Goal: Feedback & Contribution: Contribute content

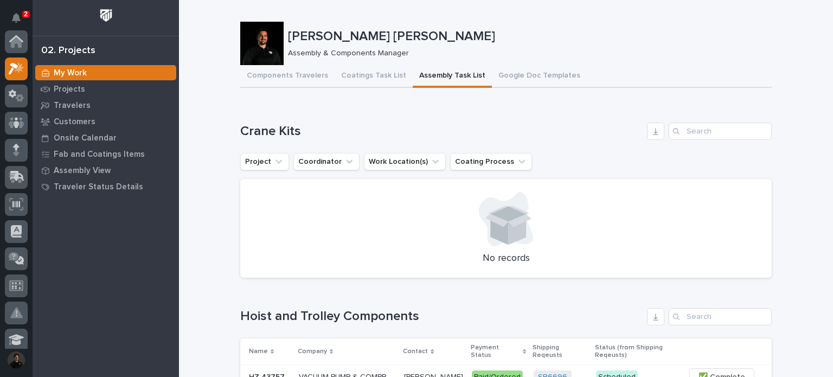
scroll to position [27, 0]
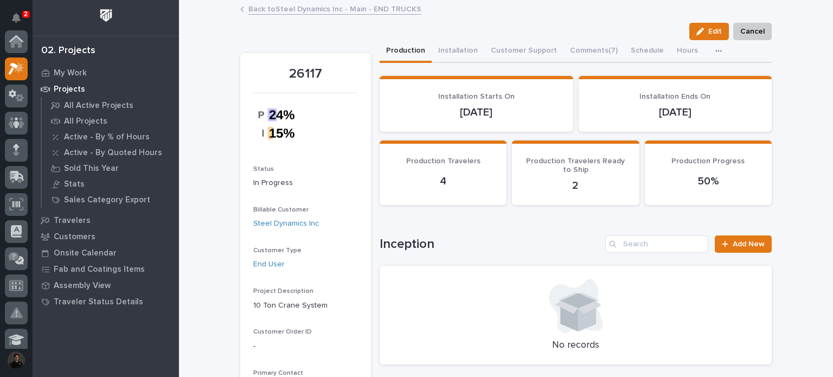
scroll to position [27, 0]
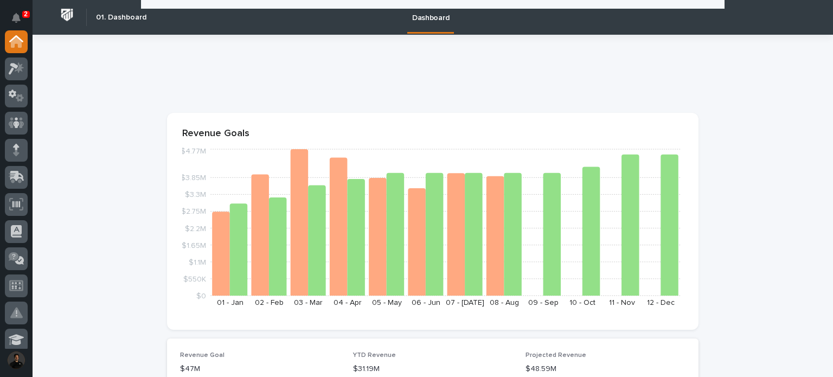
click at [20, 16] on icon "Notifications" at bounding box center [16, 18] width 9 height 10
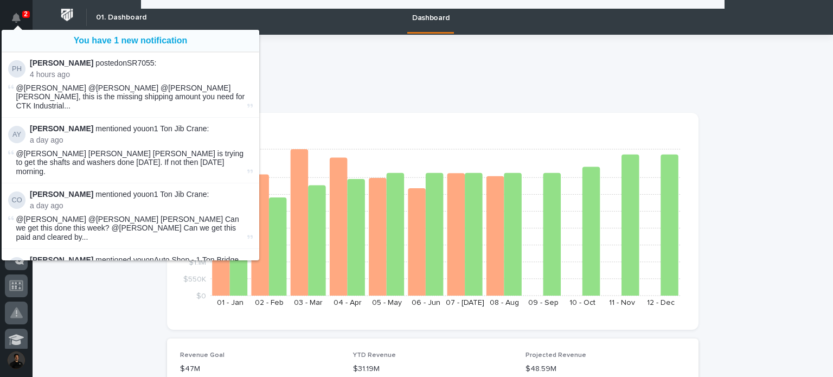
scroll to position [903, 0]
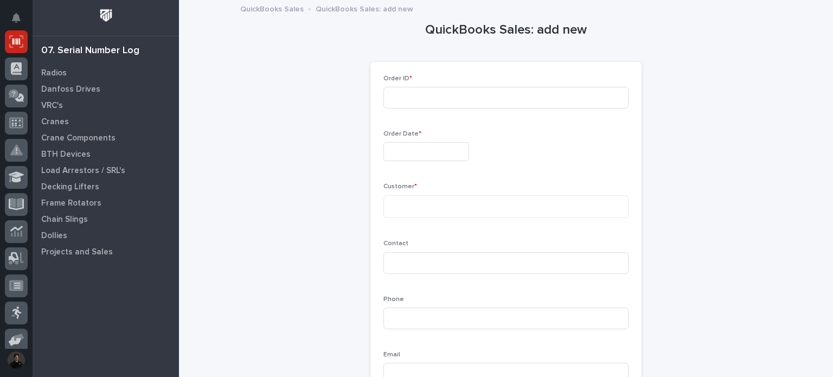
click at [244, 175] on div "QuickBooks Sales: add new Loading... Saving… Loading... Saving… Loading... Savi…" at bounding box center [505, 217] width 531 height 432
click at [11, 41] on icon at bounding box center [16, 41] width 14 height 12
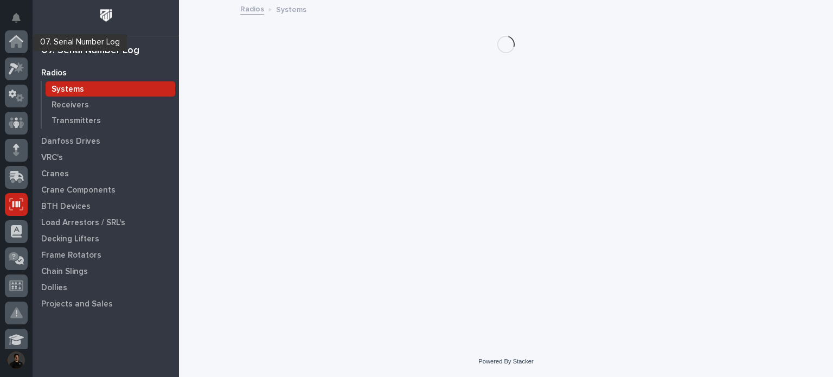
scroll to position [163, 0]
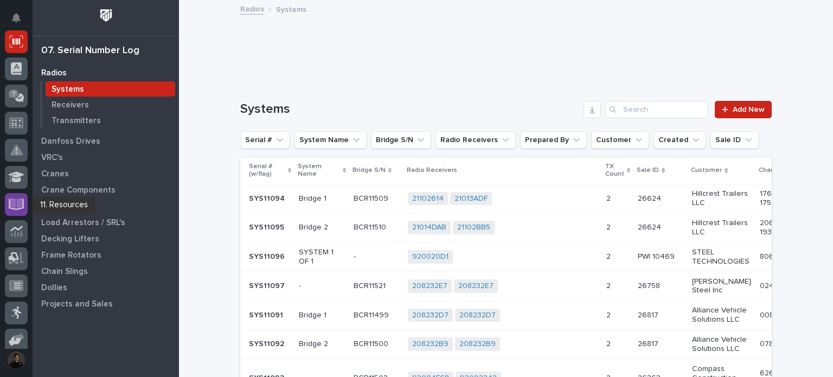
click at [13, 198] on icon at bounding box center [16, 203] width 12 height 10
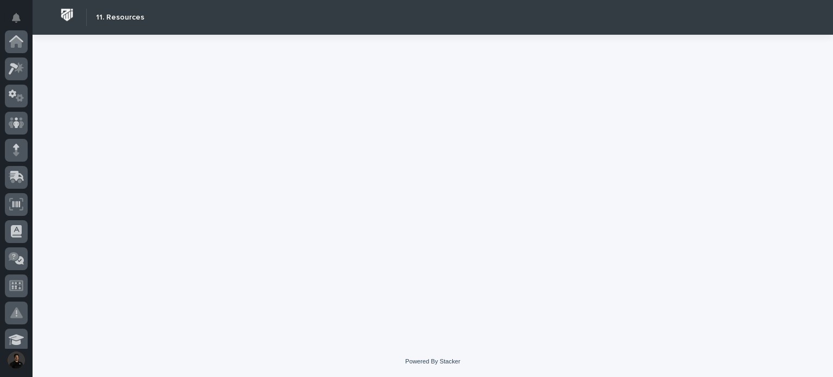
scroll to position [325, 0]
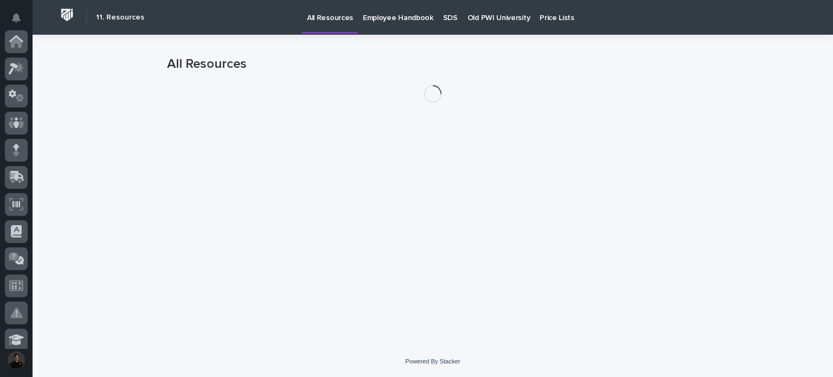
scroll to position [325, 0]
click at [503, 22] on link "Old PWI University" at bounding box center [498, 17] width 72 height 34
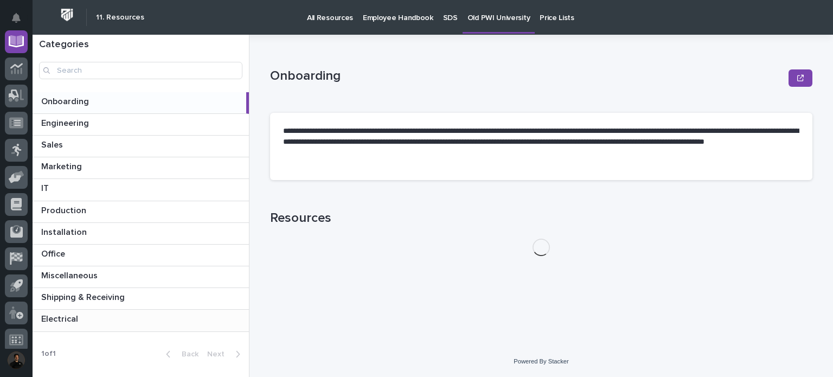
click at [102, 315] on p at bounding box center [142, 319] width 203 height 10
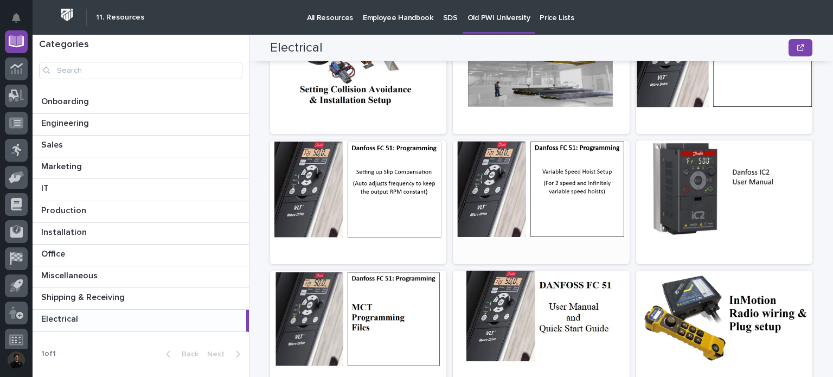
scroll to position [361, 0]
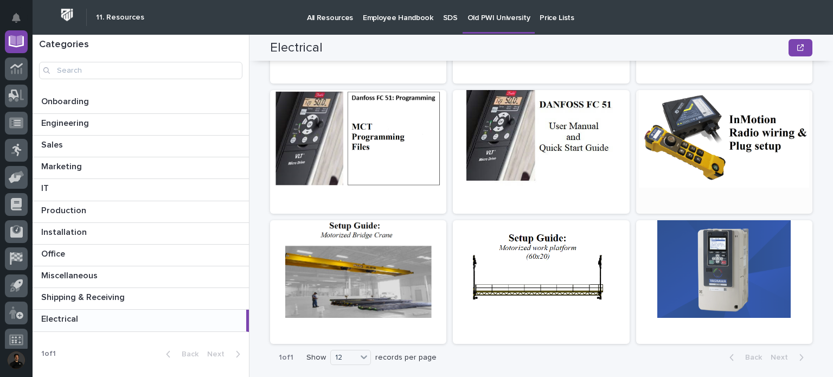
click at [779, 144] on div at bounding box center [724, 139] width 176 height 98
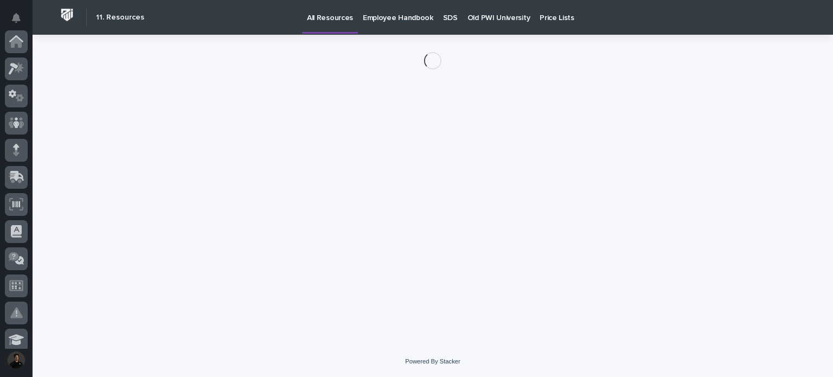
scroll to position [325, 0]
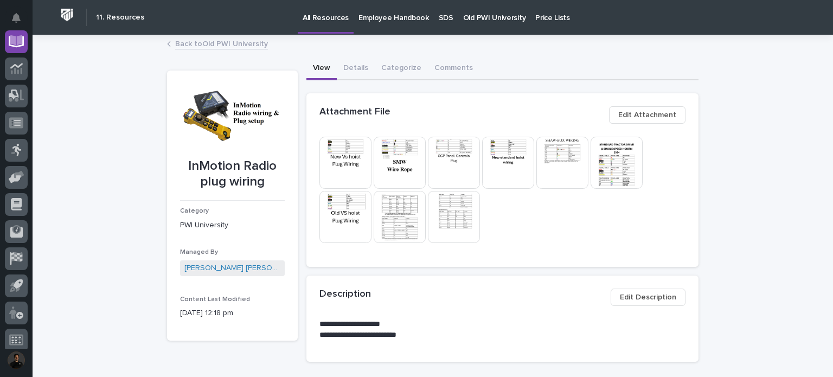
click at [409, 153] on img at bounding box center [400, 163] width 52 height 52
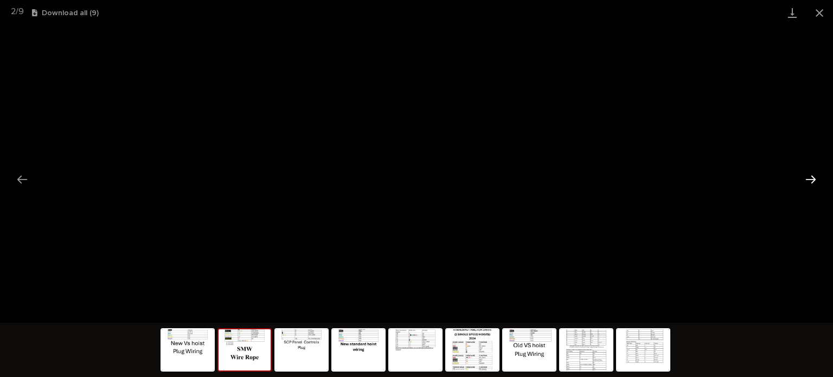
click at [809, 170] on button "Next slide" at bounding box center [810, 179] width 23 height 21
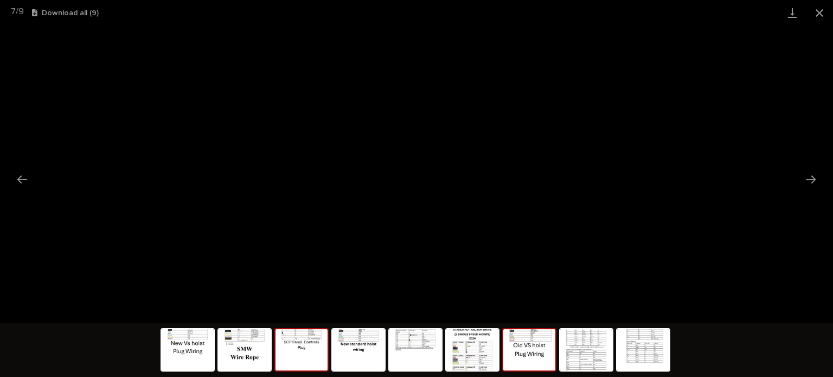
click at [318, 343] on img at bounding box center [301, 349] width 52 height 41
click at [267, 364] on img at bounding box center [244, 349] width 52 height 41
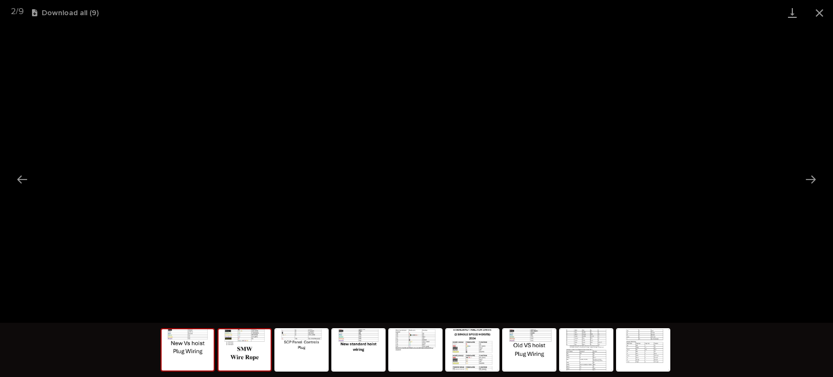
click at [177, 348] on img at bounding box center [188, 349] width 52 height 41
click at [832, 9] on button "Close gallery" at bounding box center [819, 12] width 27 height 25
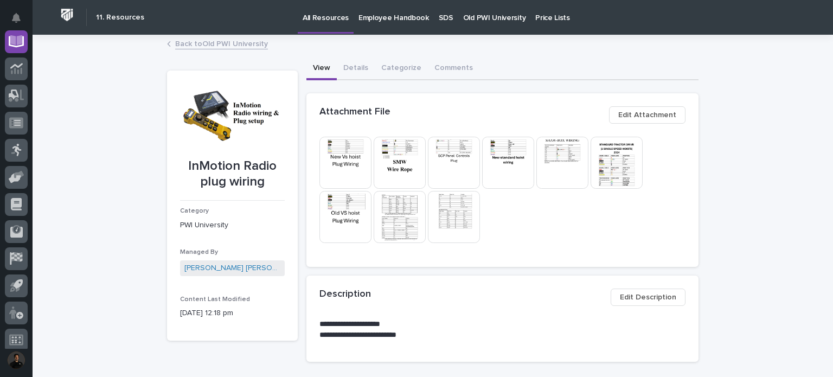
click at [194, 42] on link "Back to Old PWI University" at bounding box center [221, 43] width 93 height 12
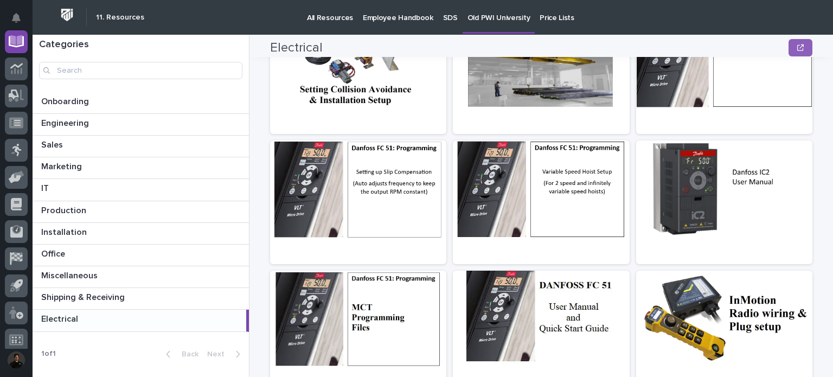
scroll to position [395, 0]
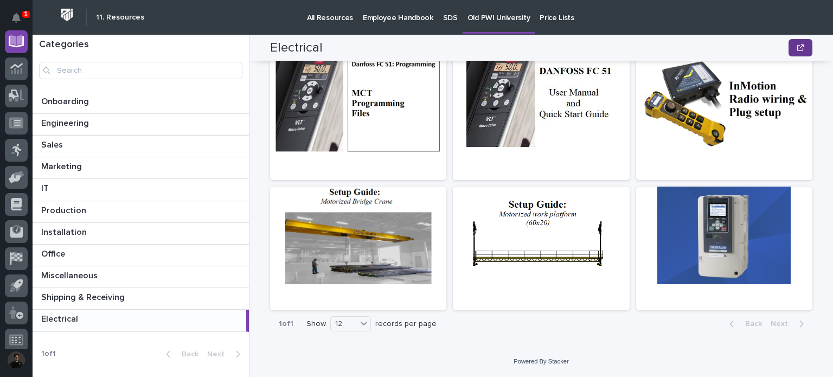
click at [797, 50] on icon "button" at bounding box center [800, 47] width 7 height 7
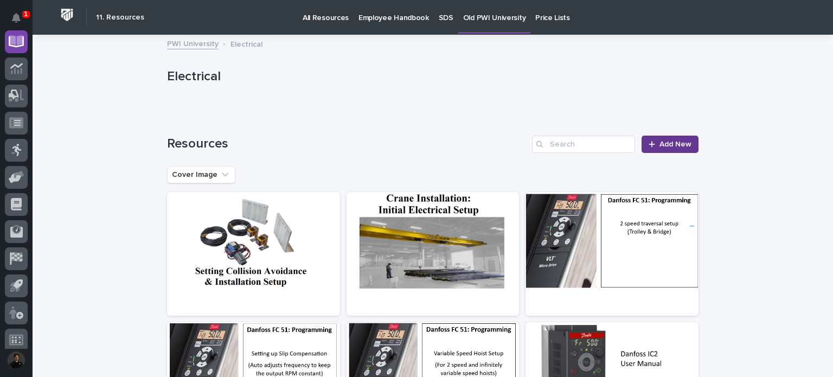
click at [660, 150] on link "Add New" at bounding box center [669, 144] width 57 height 17
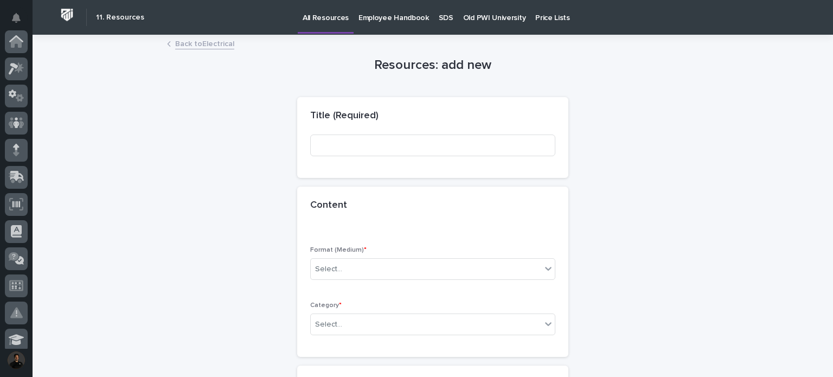
scroll to position [325, 0]
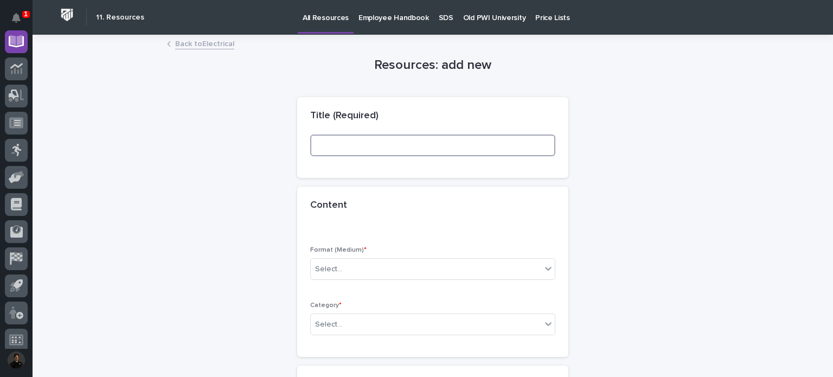
click at [345, 153] on input at bounding box center [432, 145] width 245 height 22
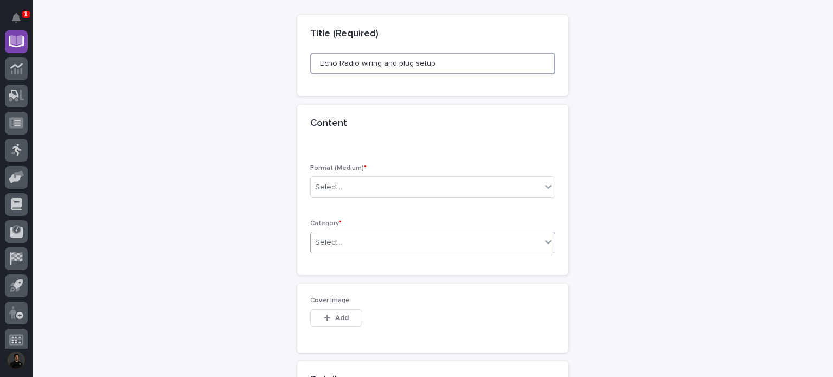
scroll to position [144, 0]
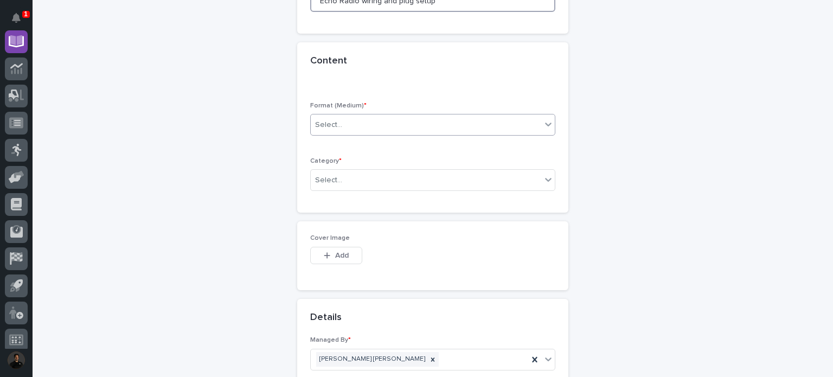
type input "Echo Radio wiring and plug setup"
click at [376, 133] on div "Select..." at bounding box center [432, 125] width 245 height 22
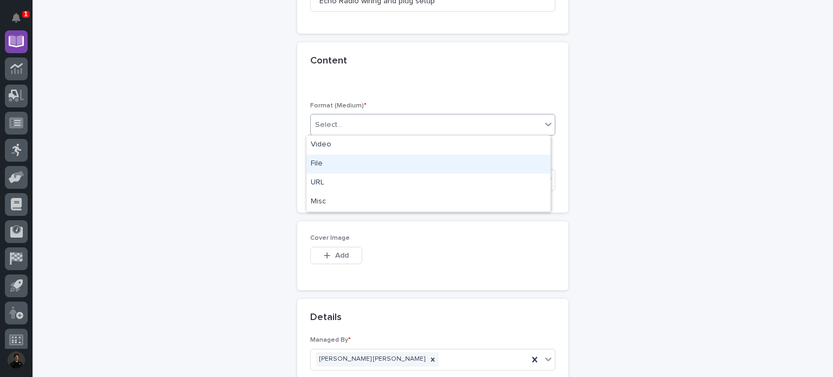
click at [358, 163] on div "File" at bounding box center [428, 163] width 244 height 19
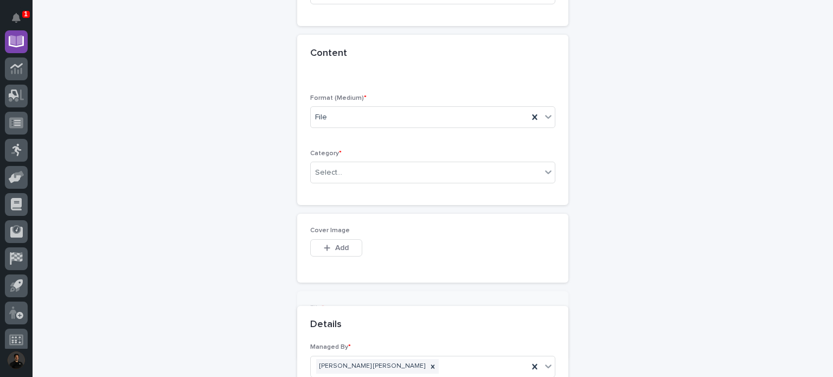
click at [359, 188] on div "Format (Medium) * File Category * Select..." at bounding box center [432, 149] width 271 height 111
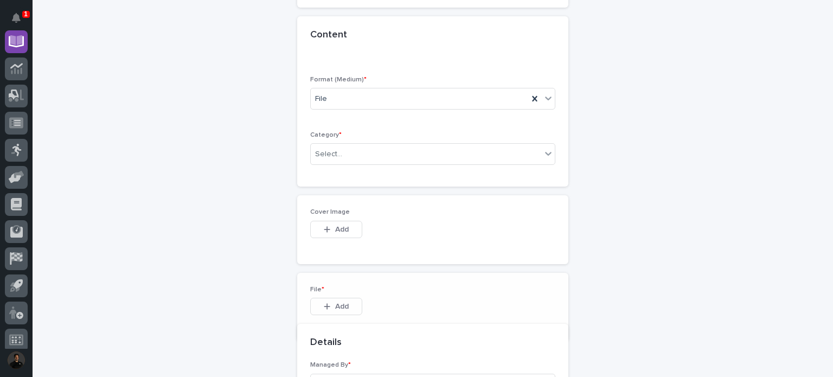
scroll to position [183, 0]
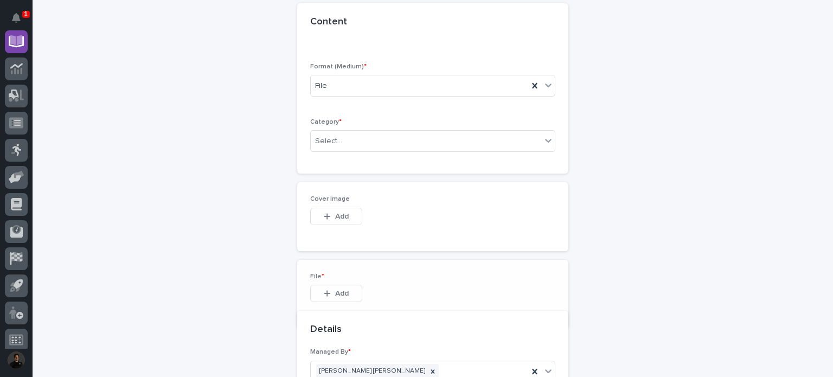
click at [359, 152] on div "Category * Select..." at bounding box center [432, 139] width 245 height 42
click at [363, 138] on div "Select..." at bounding box center [426, 141] width 230 height 18
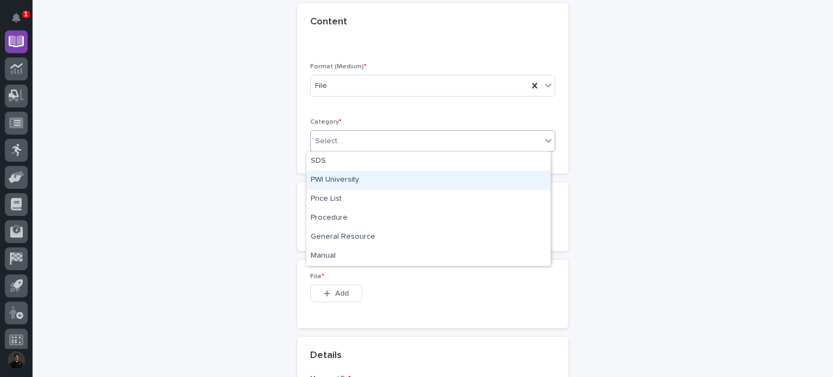
click at [359, 179] on div "PWI University" at bounding box center [428, 180] width 244 height 19
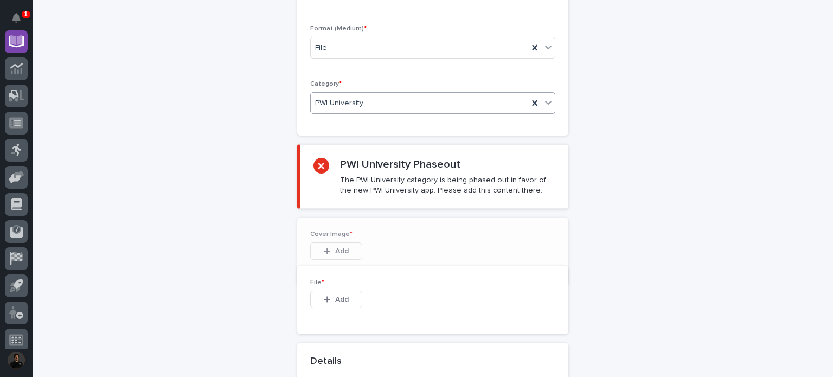
scroll to position [270, 0]
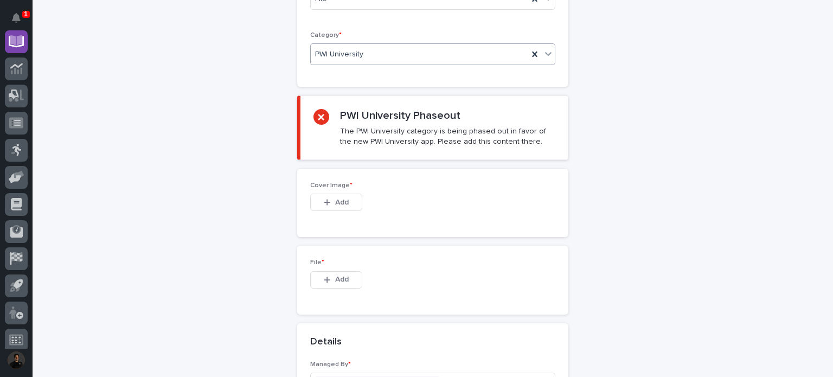
click at [351, 51] on span "PWI University" at bounding box center [339, 54] width 48 height 11
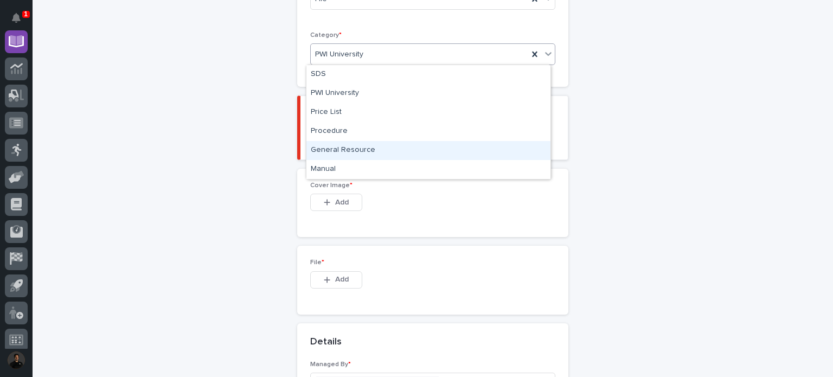
click at [351, 146] on div "General Resource" at bounding box center [428, 150] width 244 height 19
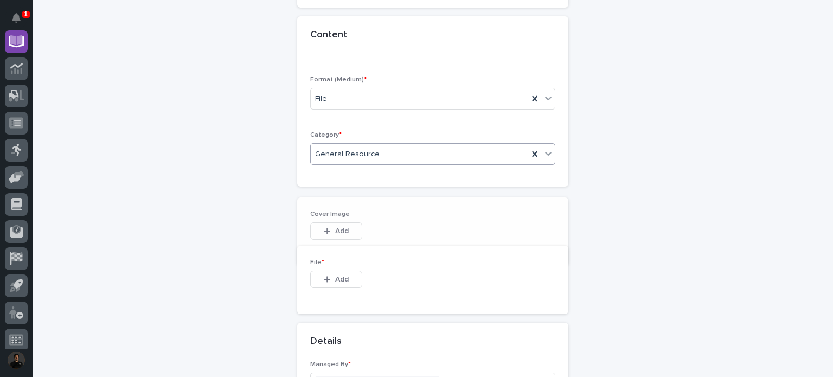
scroll to position [183, 0]
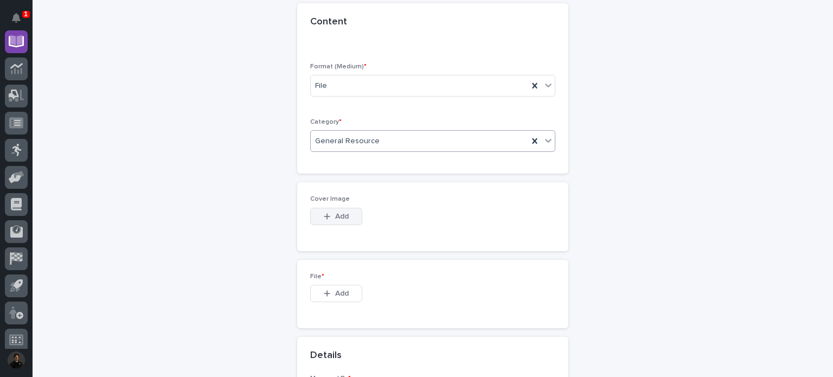
click at [343, 217] on span "Add" at bounding box center [342, 216] width 14 height 10
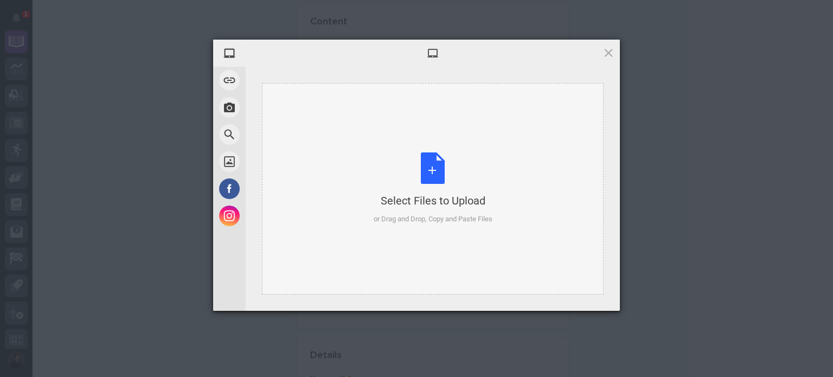
click at [387, 172] on div "Select Files to Upload or Drag and Drop, Copy and Paste Files" at bounding box center [433, 188] width 119 height 72
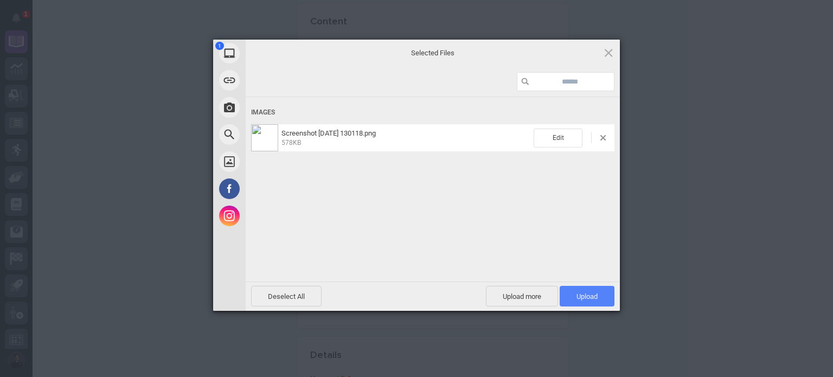
click at [597, 290] on span "Upload 1" at bounding box center [586, 296] width 55 height 21
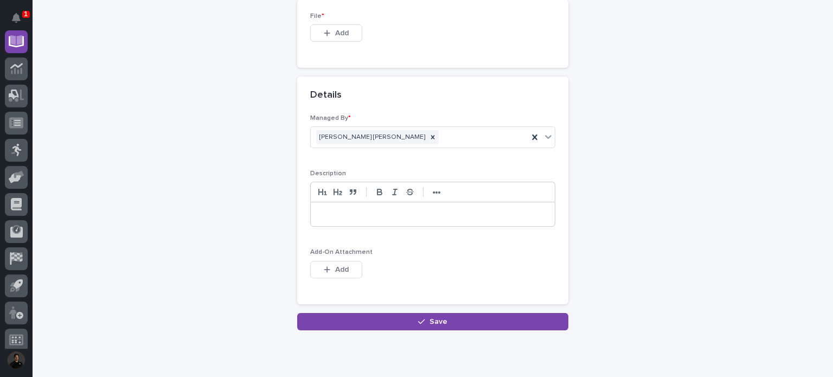
scroll to position [519, 0]
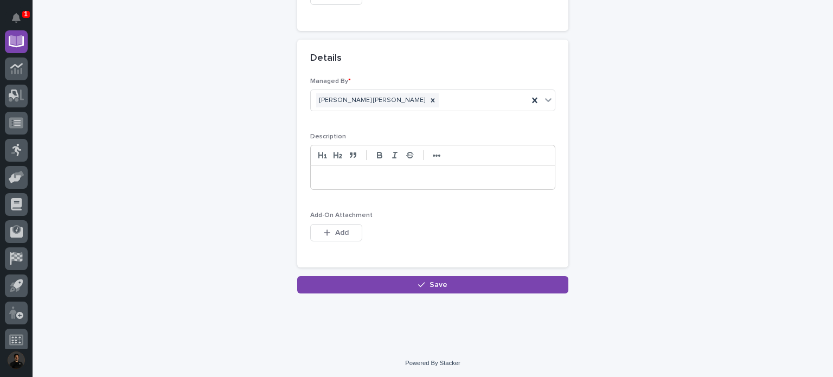
click at [360, 173] on p at bounding box center [433, 177] width 228 height 11
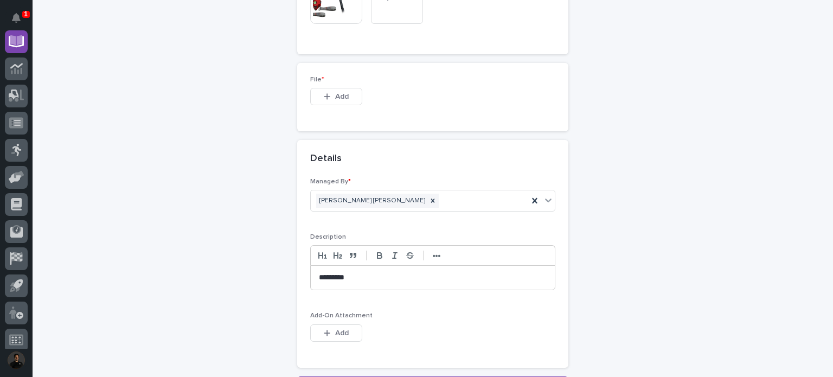
scroll to position [339, 0]
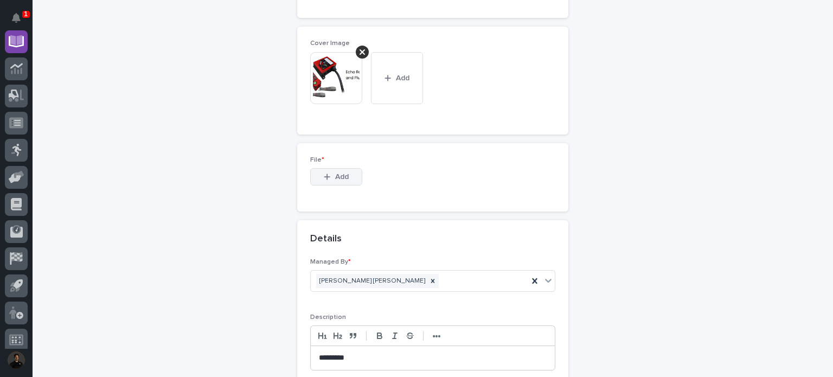
click at [335, 174] on span "Add" at bounding box center [342, 177] width 14 height 10
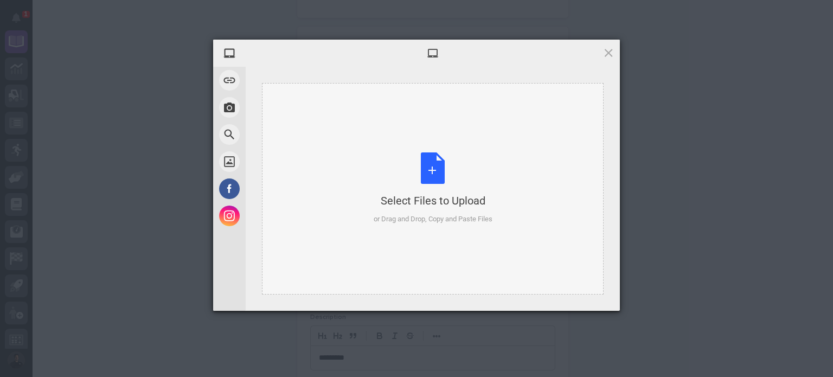
click at [397, 186] on div "Select Files to Upload or Drag and Drop, Copy and Paste Files" at bounding box center [433, 188] width 119 height 72
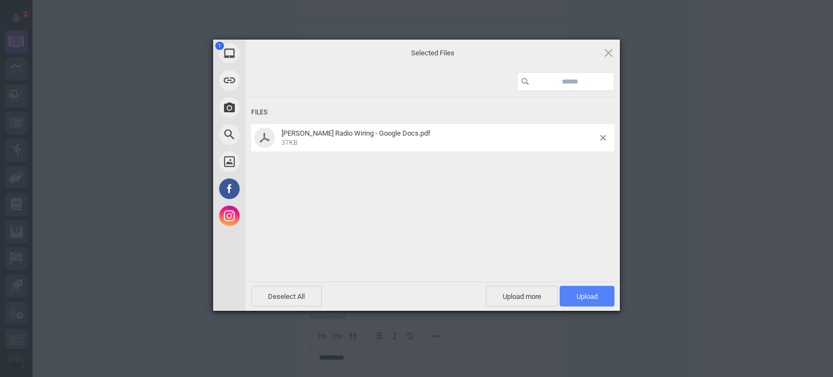
click at [573, 289] on span "Upload 1" at bounding box center [586, 296] width 55 height 21
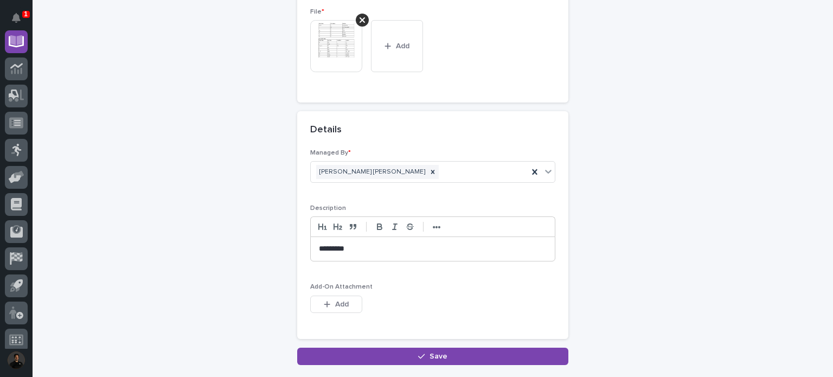
scroll to position [558, 0]
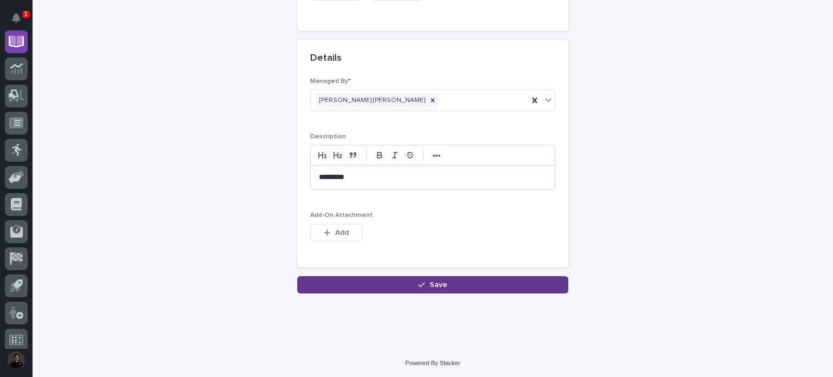
click at [402, 285] on button "Save" at bounding box center [432, 284] width 271 height 17
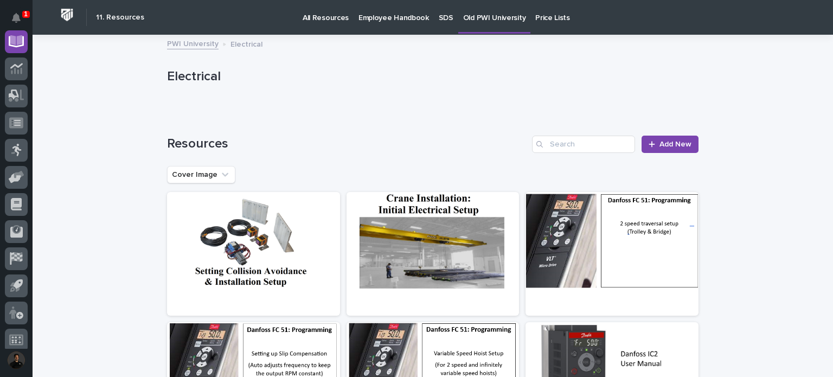
click at [202, 44] on link "PWI University" at bounding box center [192, 43] width 51 height 12
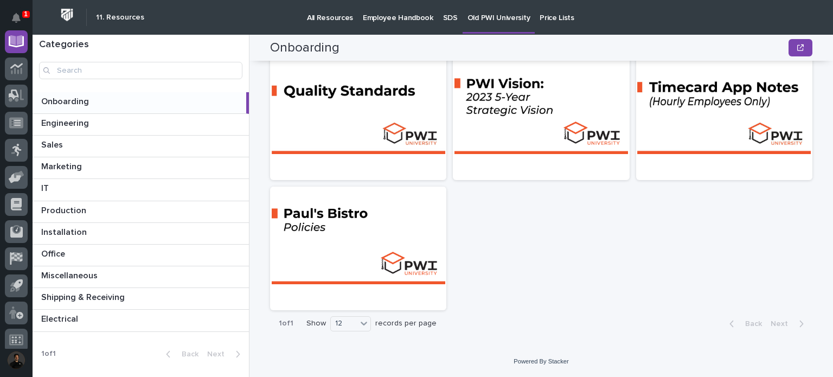
scroll to position [254, 0]
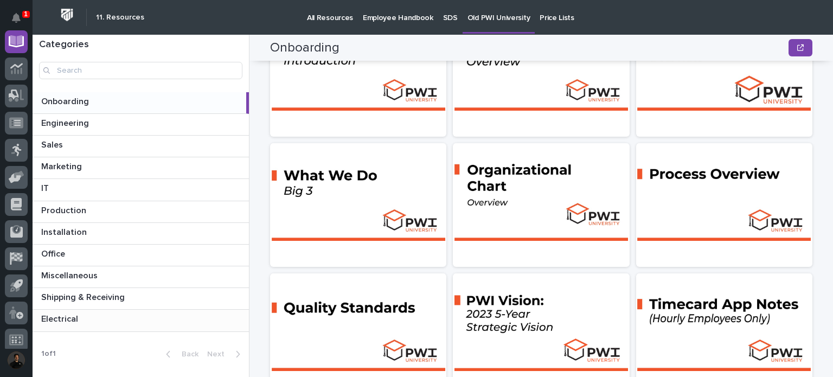
click at [55, 312] on p "Electrical" at bounding box center [60, 318] width 39 height 12
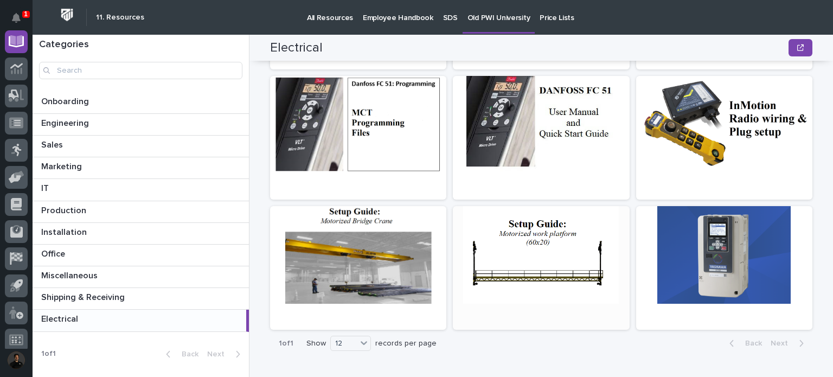
scroll to position [395, 0]
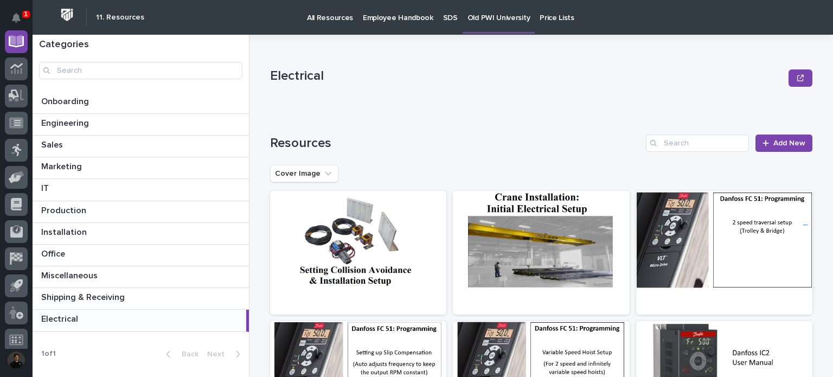
click at [324, 25] on link "All Resources" at bounding box center [330, 17] width 56 height 34
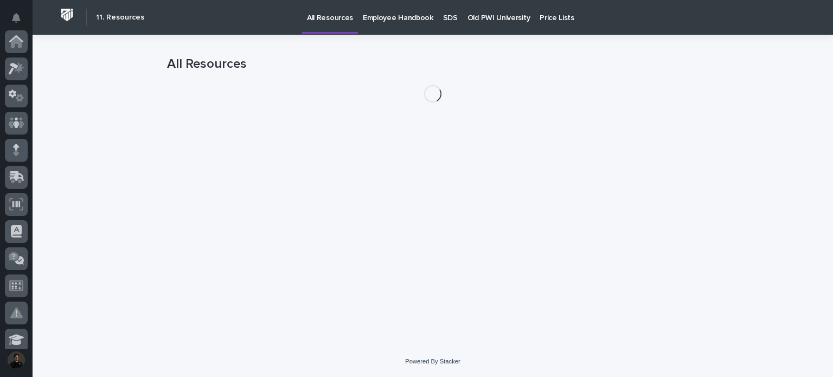
scroll to position [325, 0]
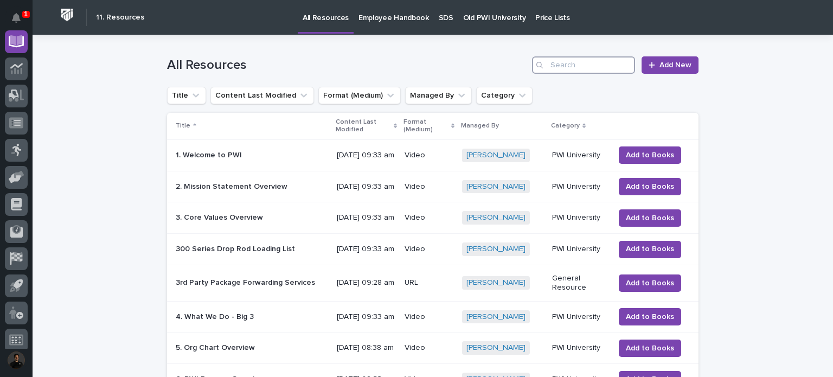
click at [604, 67] on input "Search" at bounding box center [583, 64] width 103 height 17
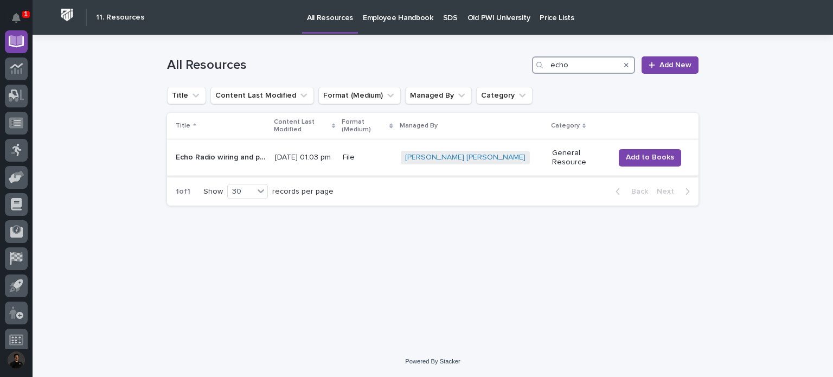
type input "echo"
click at [268, 151] on p "Echo Radio wiring and plug setup" at bounding box center [222, 156] width 93 height 11
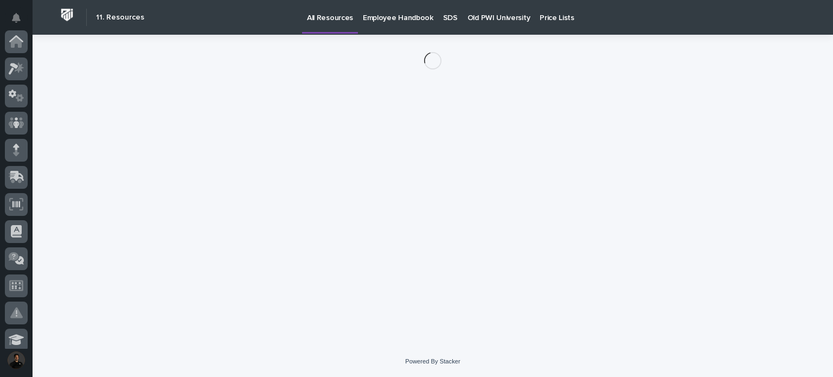
scroll to position [325, 0]
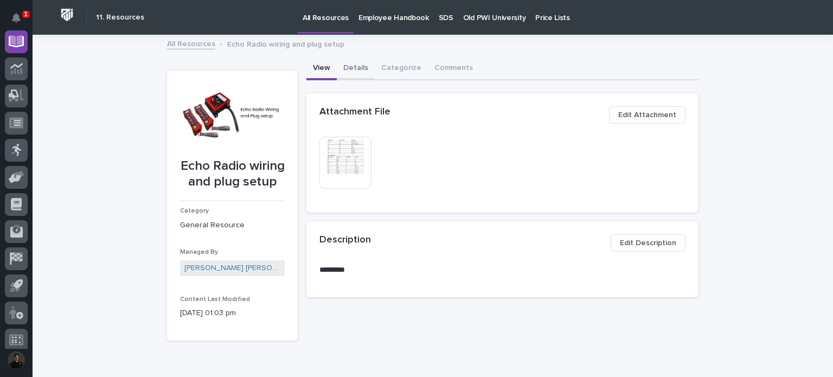
click at [345, 60] on button "Details" at bounding box center [356, 68] width 38 height 23
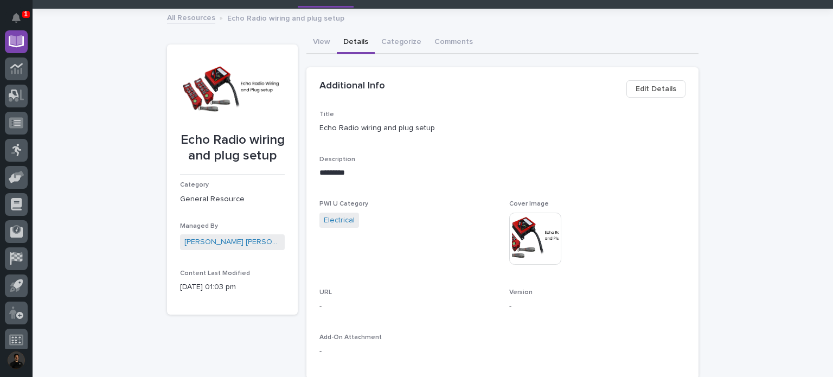
scroll to position [36, 0]
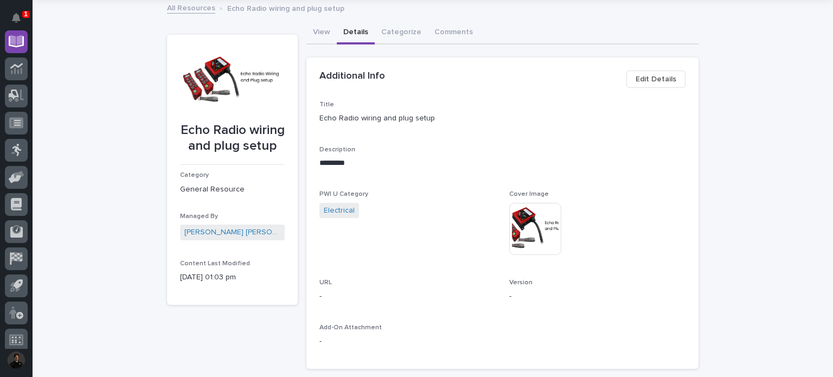
click at [641, 80] on span "Edit Details" at bounding box center [655, 79] width 41 height 13
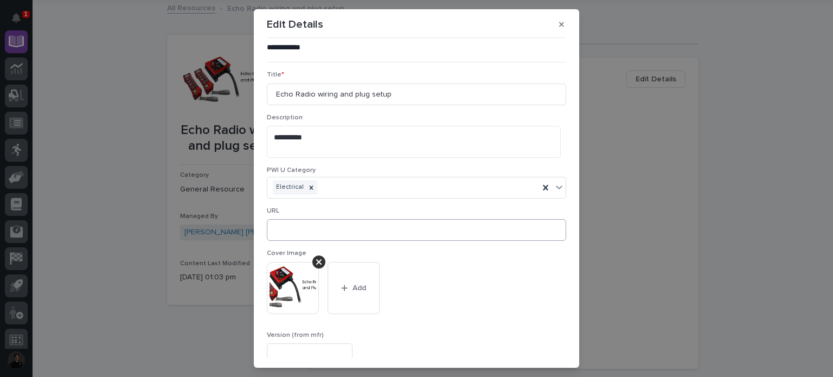
scroll to position [91, 0]
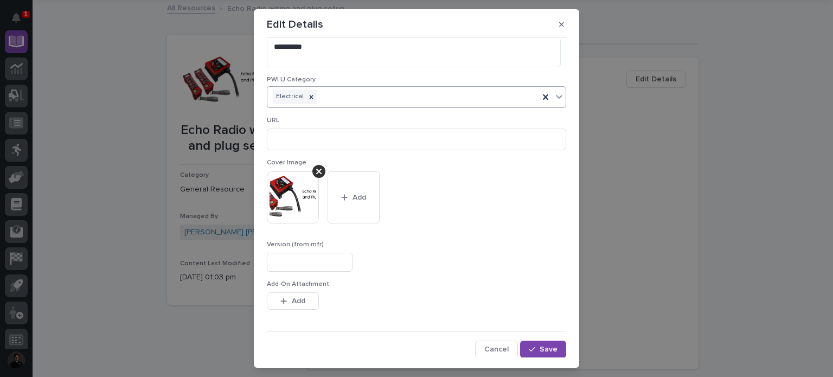
click at [510, 96] on div "Electrical" at bounding box center [403, 96] width 272 height 19
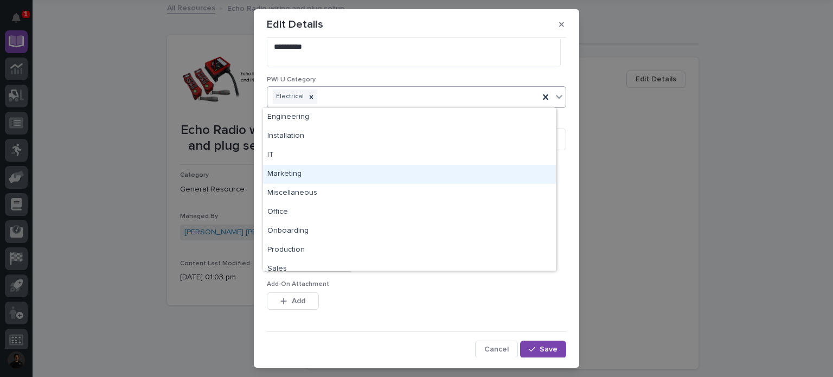
scroll to position [27, 0]
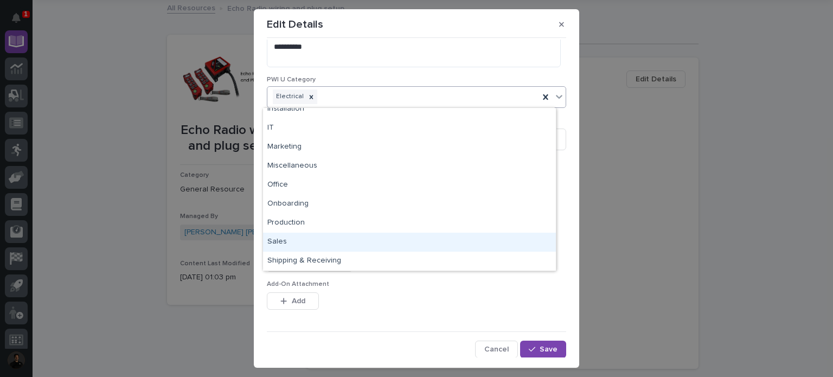
click at [420, 297] on div "This file cannot be opened Download File Add" at bounding box center [416, 303] width 299 height 22
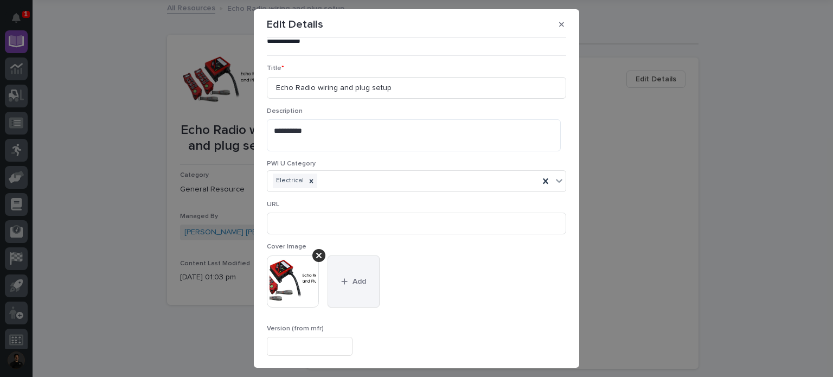
scroll to position [0, 0]
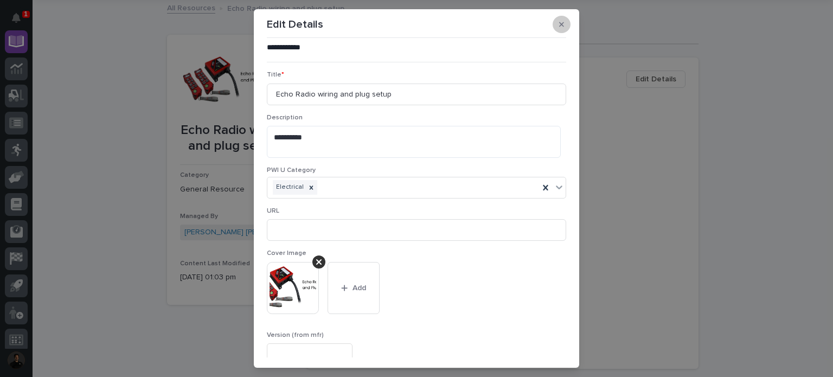
click at [559, 27] on icon "button" at bounding box center [561, 25] width 5 height 8
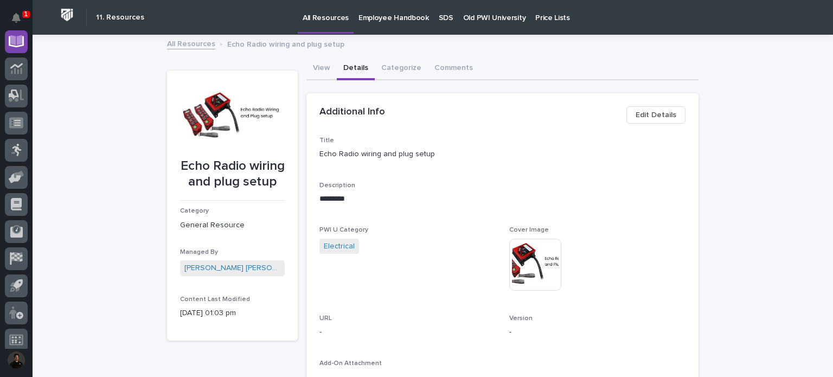
click at [630, 115] on button "Edit Details" at bounding box center [655, 114] width 59 height 17
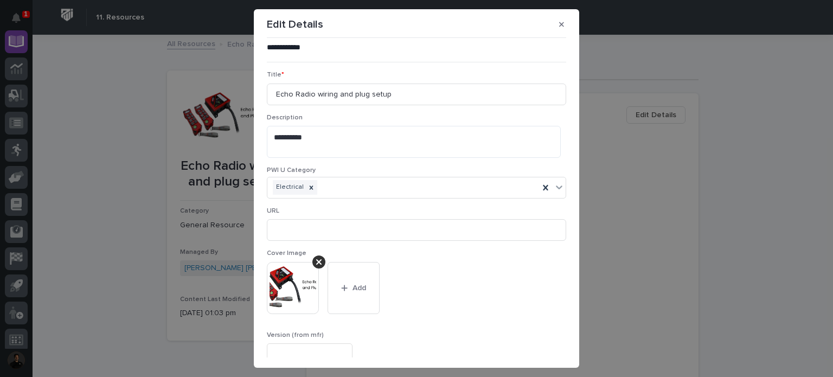
click at [304, 51] on p "**********" at bounding box center [414, 47] width 294 height 11
click at [561, 22] on button "button" at bounding box center [561, 24] width 18 height 17
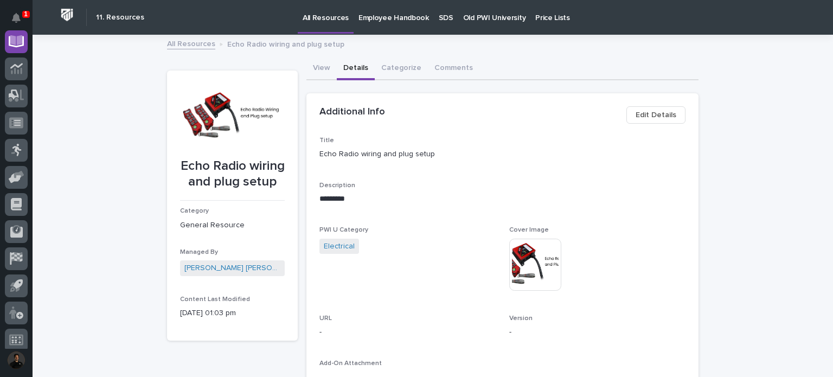
click at [317, 20] on p "All Resources" at bounding box center [325, 11] width 46 height 23
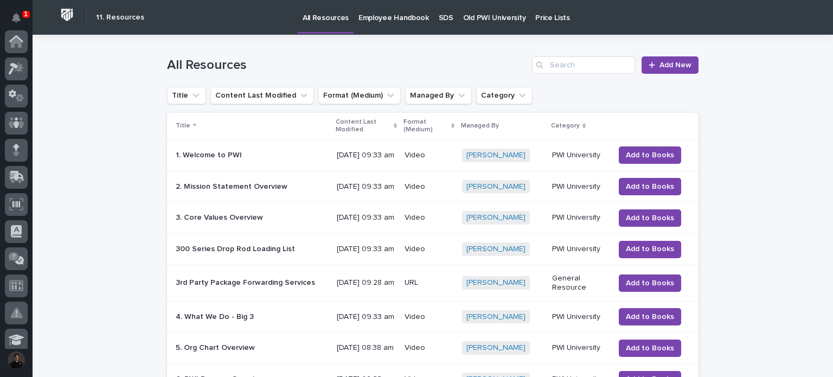
scroll to position [325, 0]
click at [467, 16] on p "Old PWI University" at bounding box center [494, 11] width 62 height 23
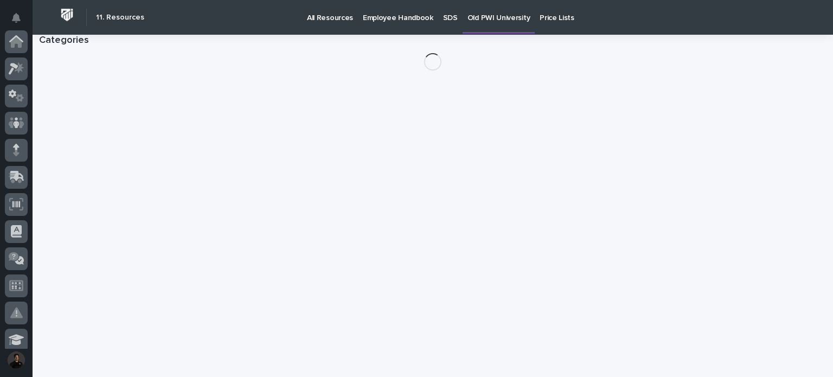
scroll to position [325, 0]
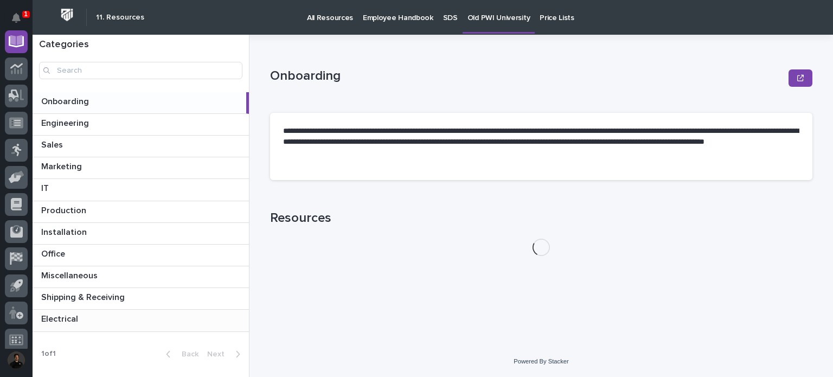
click at [71, 314] on p "Electrical" at bounding box center [60, 318] width 39 height 12
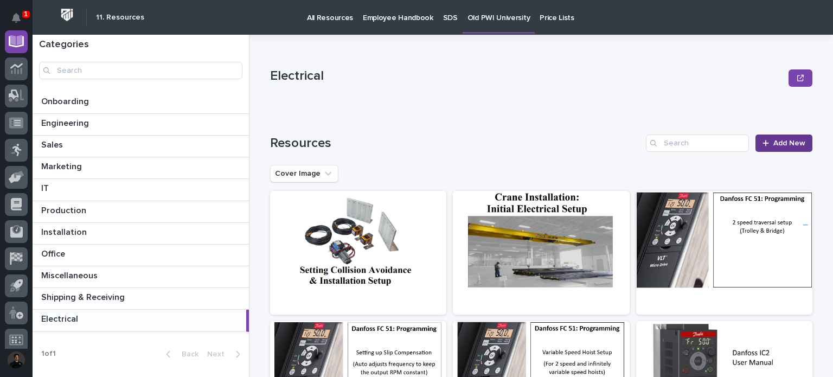
click at [763, 141] on icon at bounding box center [765, 143] width 7 height 8
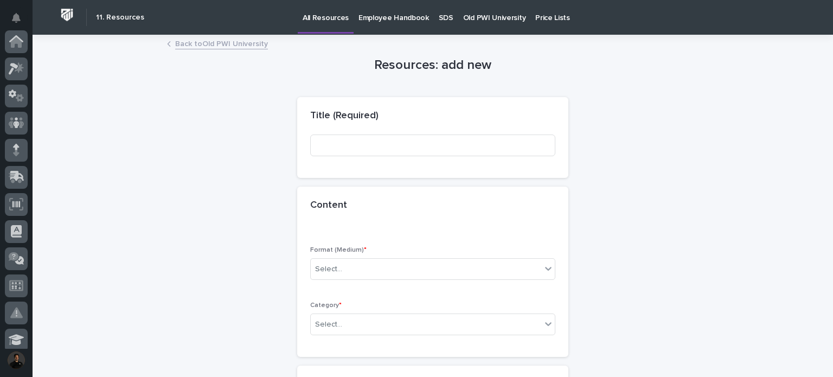
scroll to position [325, 0]
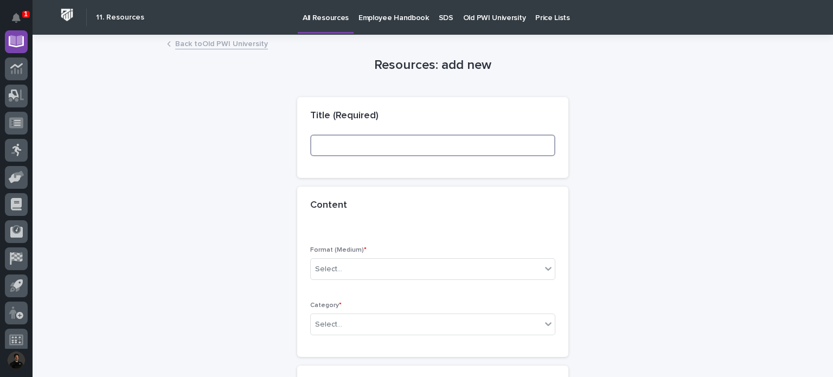
click at [394, 145] on input at bounding box center [432, 145] width 245 height 22
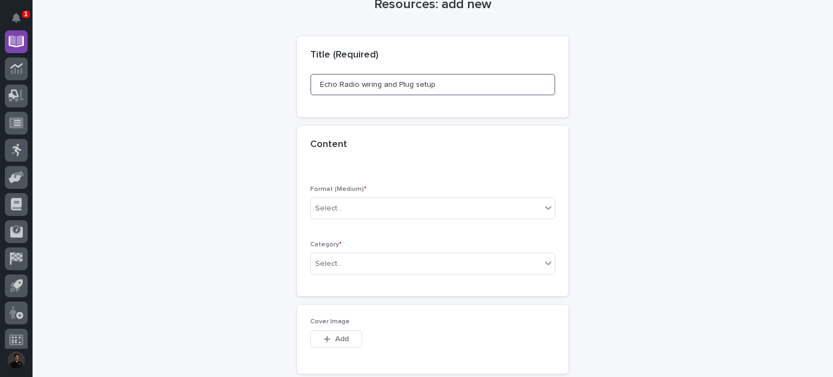
scroll to position [144, 0]
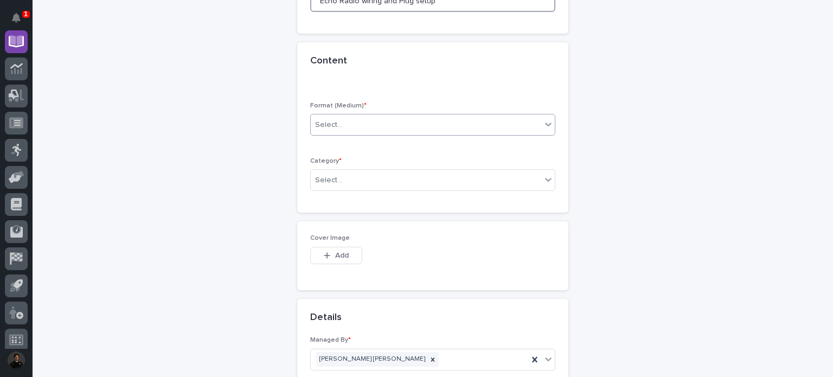
type input "Echo Radio wiring and Plug setup"
click at [363, 120] on div "Select..." at bounding box center [426, 125] width 230 height 18
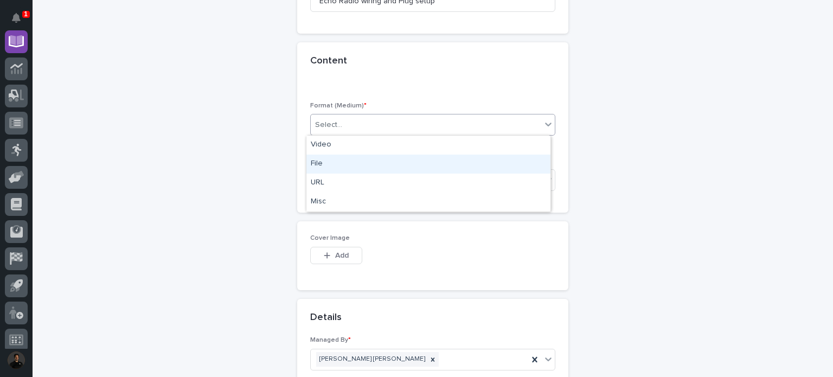
click at [326, 165] on div "File" at bounding box center [428, 163] width 244 height 19
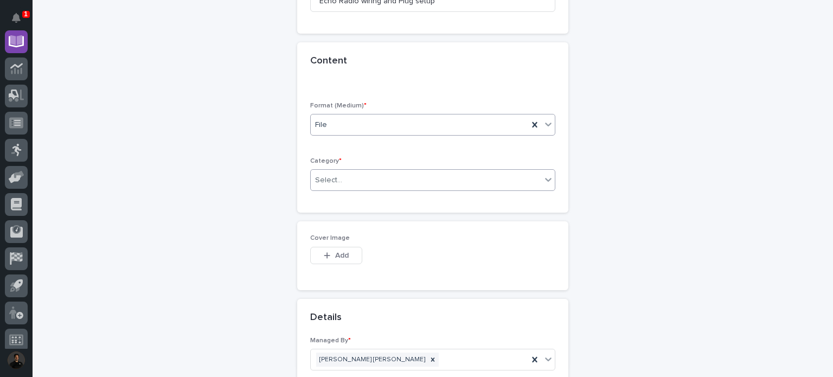
click at [326, 175] on div "Select..." at bounding box center [328, 180] width 27 height 11
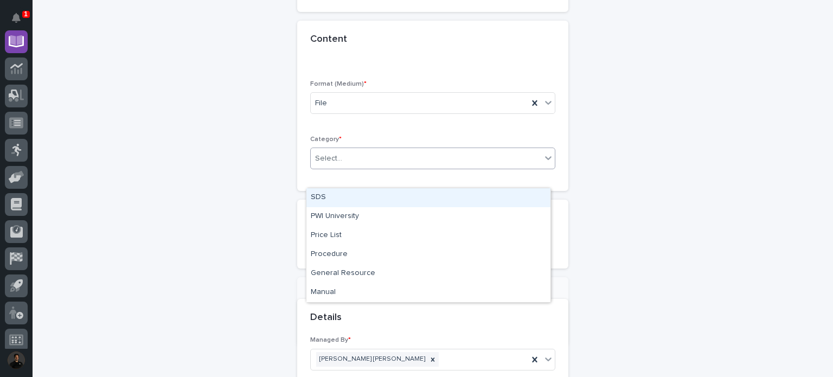
scroll to position [183, 0]
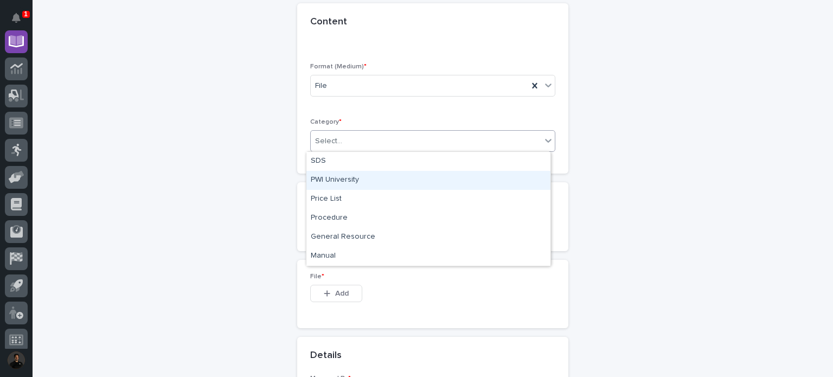
click at [358, 180] on div "PWI University" at bounding box center [428, 180] width 244 height 19
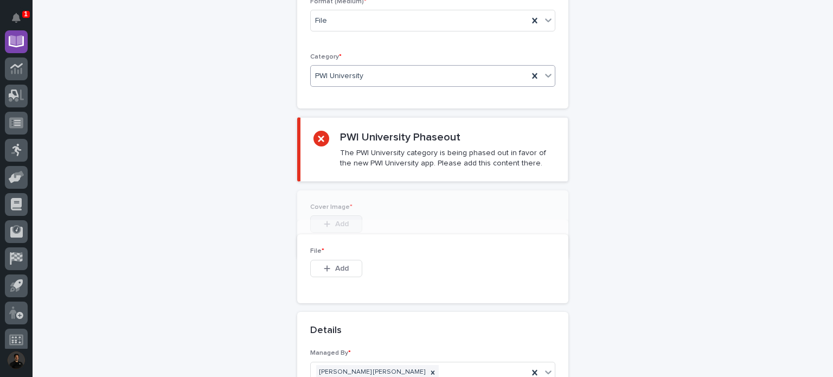
scroll to position [270, 0]
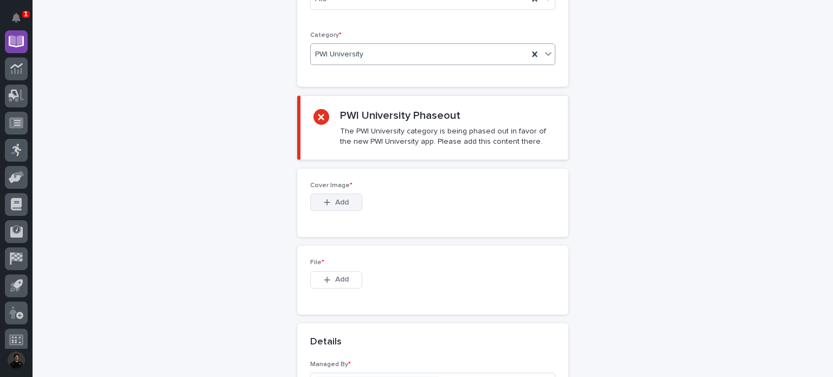
click at [340, 196] on button "Add" at bounding box center [336, 202] width 52 height 17
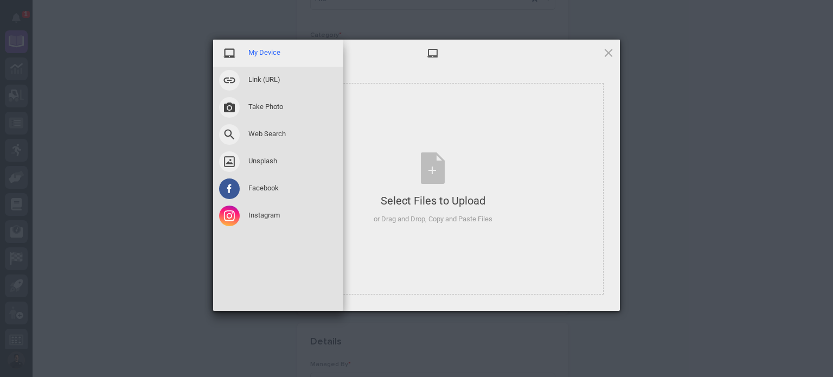
click at [257, 56] on span "My Device" at bounding box center [264, 53] width 32 height 10
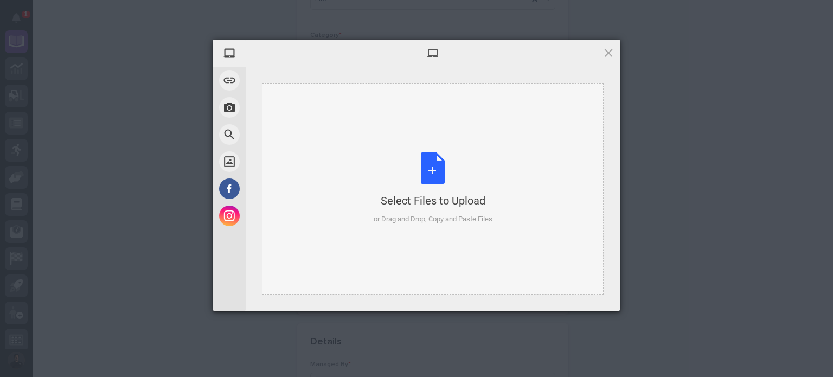
click at [411, 158] on div "Select Files to Upload or Drag and Drop, Copy and Paste Files" at bounding box center [433, 188] width 119 height 72
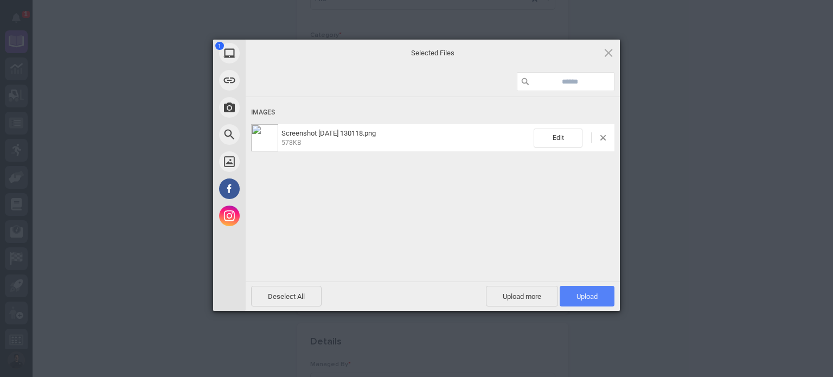
click at [596, 293] on span "Upload 1" at bounding box center [586, 296] width 21 height 8
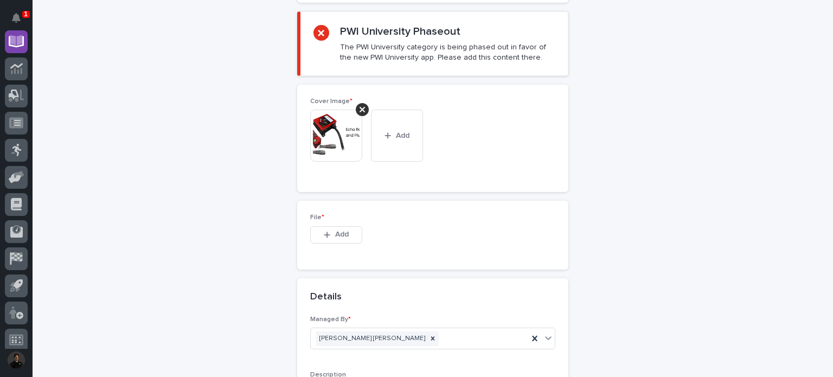
scroll to position [434, 0]
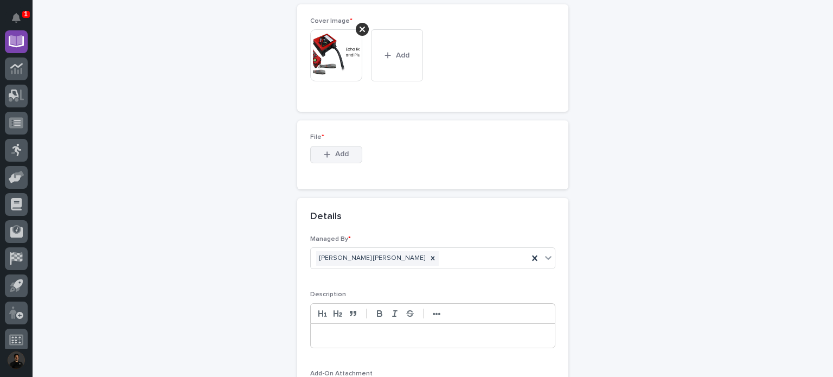
click at [326, 153] on icon "button" at bounding box center [327, 155] width 7 height 8
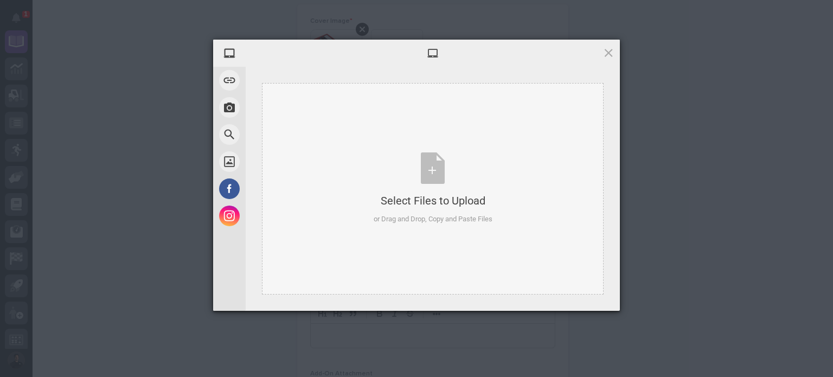
click at [360, 130] on div "Select Files to Upload or Drag and Drop, Copy and Paste Files" at bounding box center [433, 188] width 342 height 211
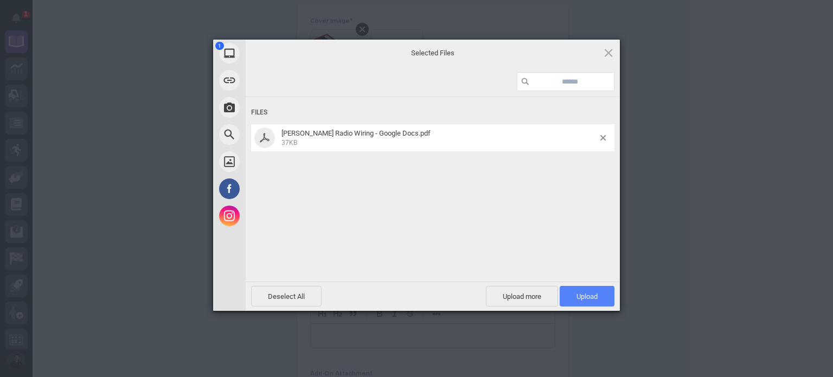
click at [574, 293] on span "Upload 1" at bounding box center [586, 296] width 55 height 21
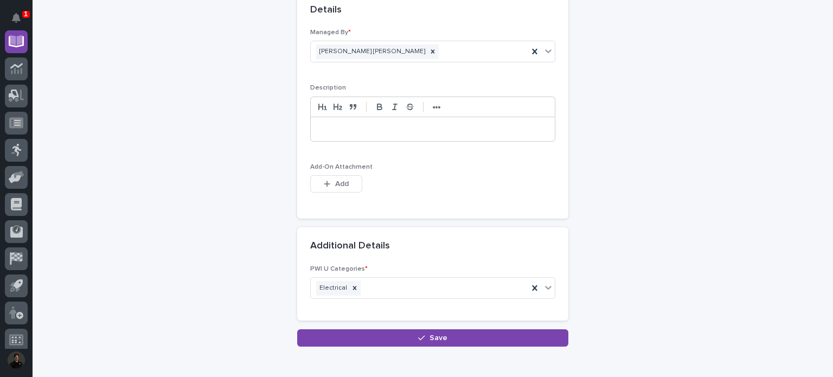
scroll to position [733, 0]
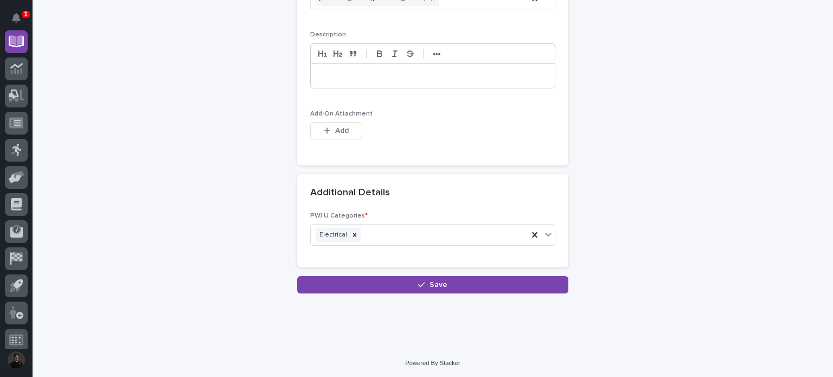
click at [343, 79] on p at bounding box center [433, 75] width 228 height 11
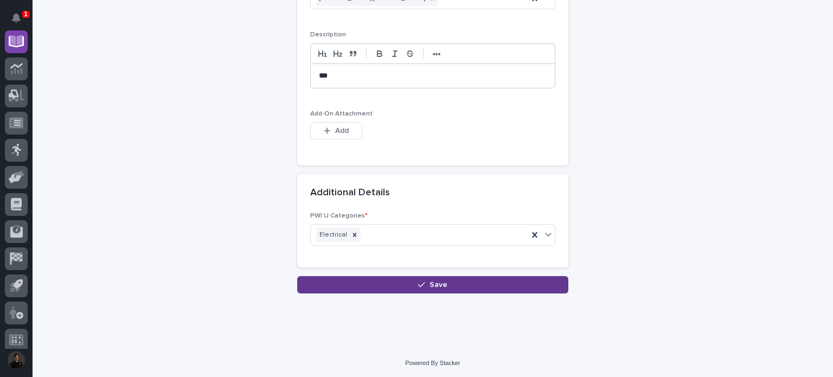
click at [432, 285] on span "Save" at bounding box center [438, 285] width 18 height 10
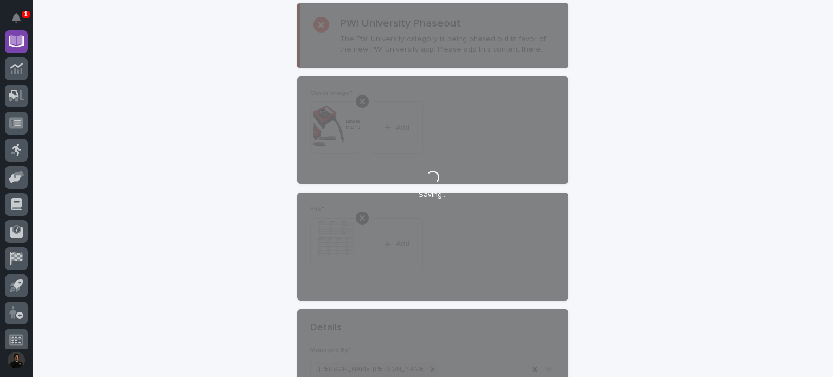
scroll to position [227, 0]
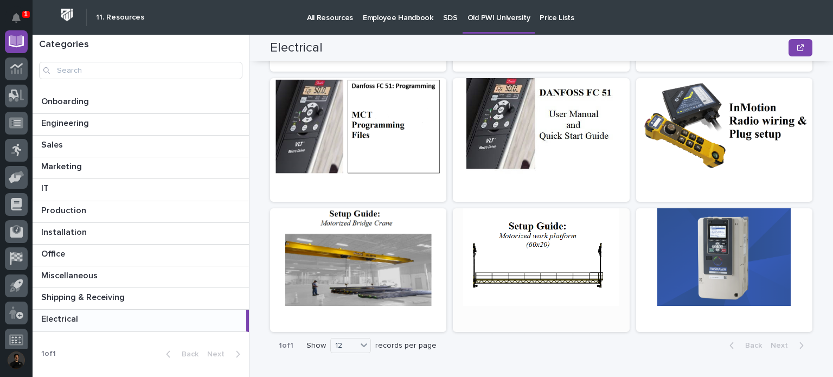
scroll to position [395, 0]
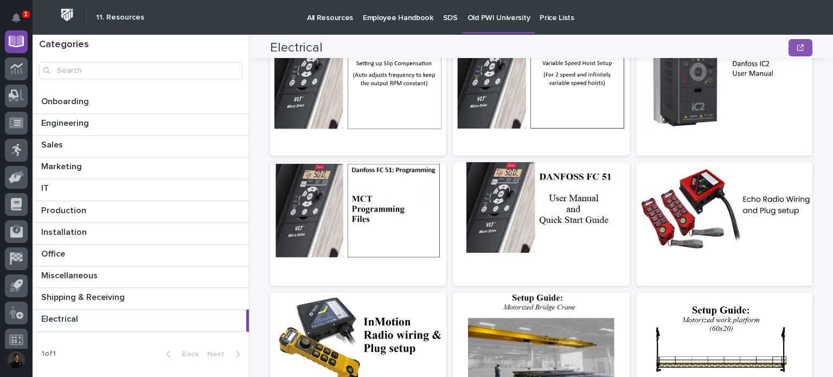
scroll to position [395, 0]
